Goal: Task Accomplishment & Management: Use online tool/utility

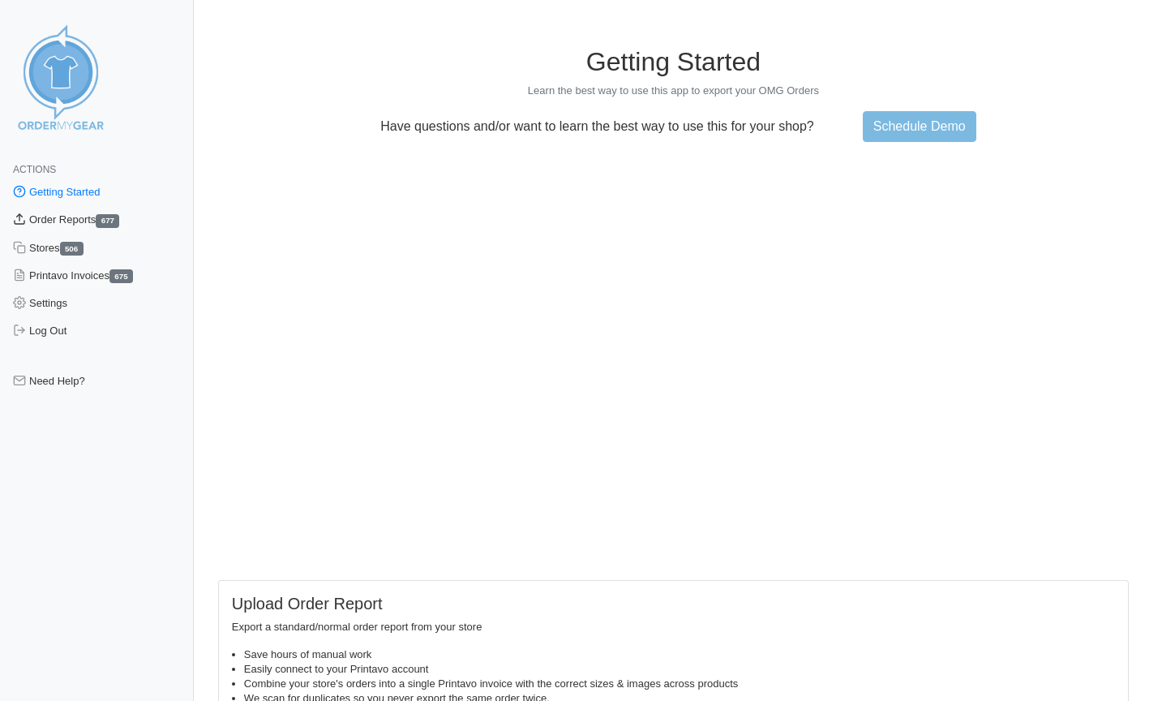
click at [82, 222] on link "Order Reports 677" at bounding box center [97, 220] width 194 height 28
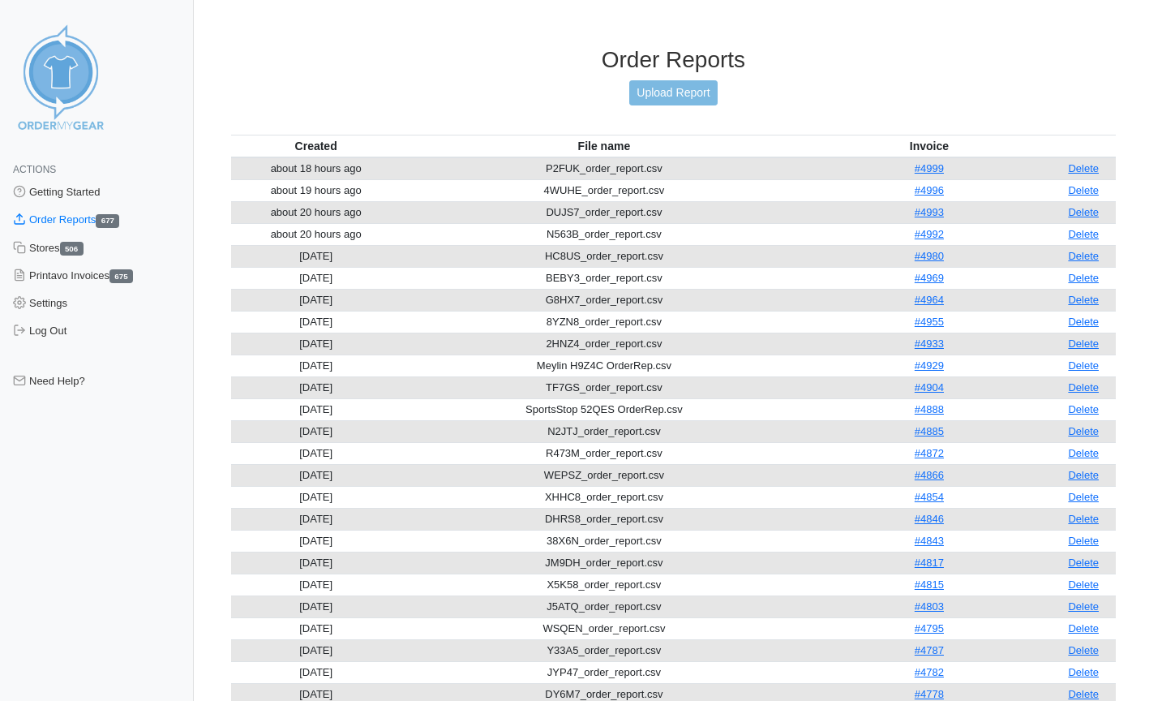
click at [697, 90] on link "Upload Report" at bounding box center [673, 92] width 88 height 25
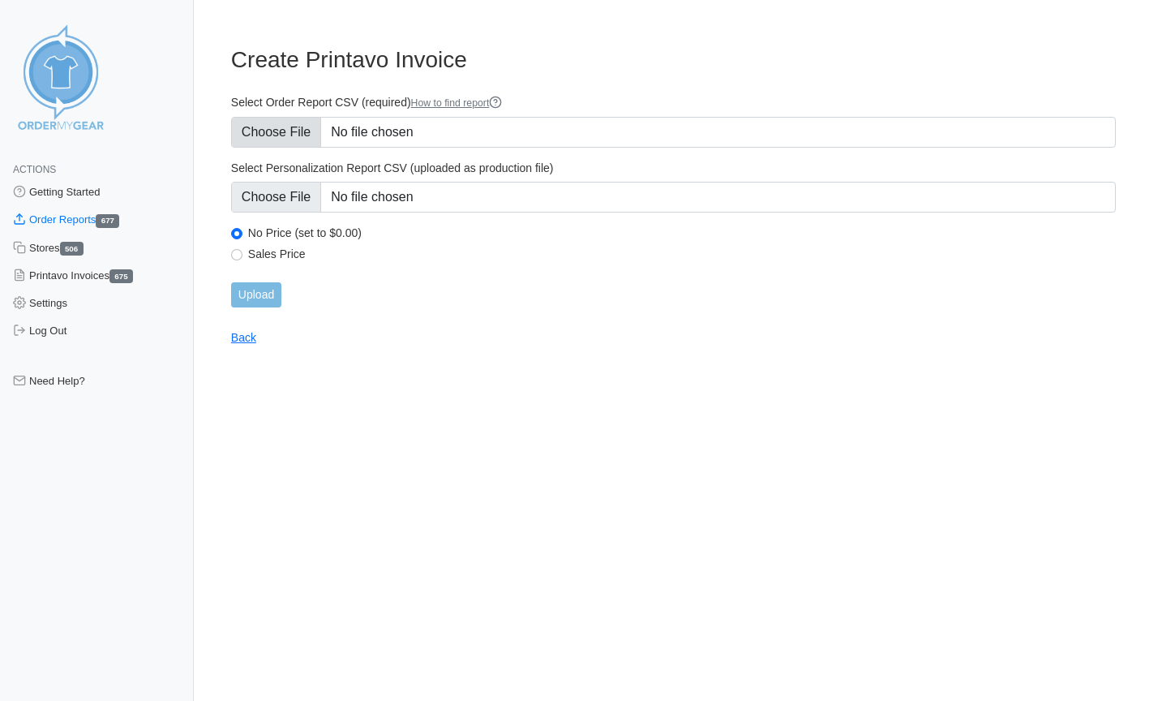
click at [282, 129] on input "Select Order Report CSV (required) How to find report" at bounding box center [673, 132] width 885 height 31
type input "C:\fakepath\PPFFE_order_report.csv"
click at [263, 293] on input "Upload" at bounding box center [256, 294] width 50 height 25
